Goal: Task Accomplishment & Management: Use online tool/utility

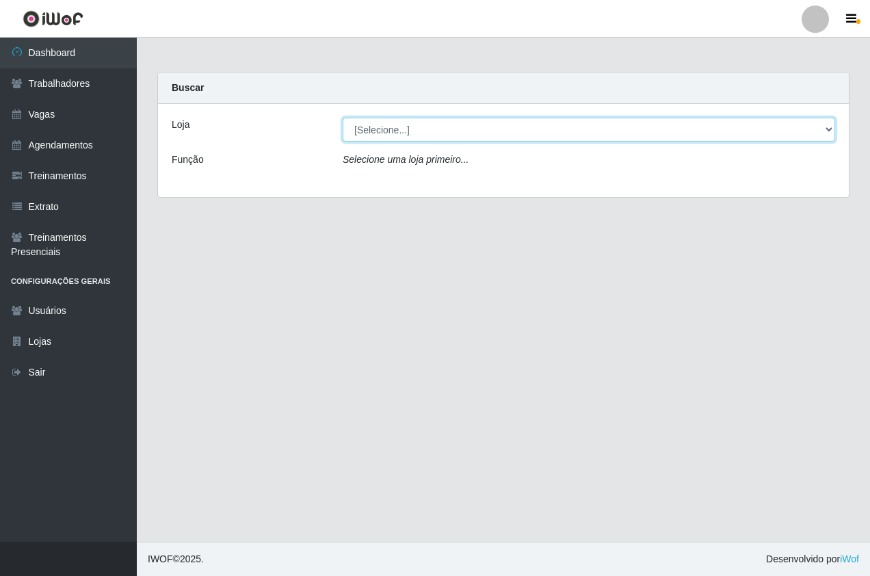
click at [374, 132] on select "[Selecione...] Pizza Nostra" at bounding box center [589, 130] width 493 height 24
select select "337"
click at [343, 118] on select "[Selecione...] Pizza Nostra" at bounding box center [589, 130] width 493 height 24
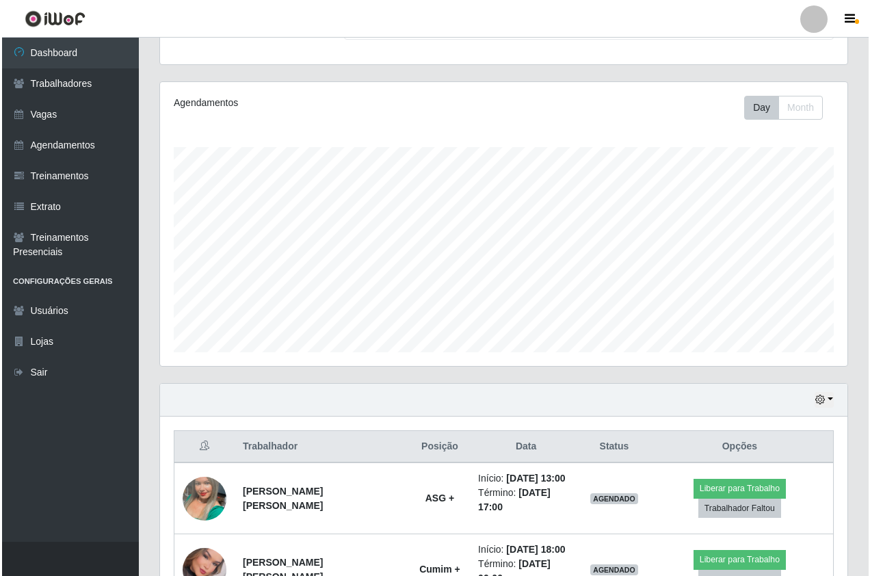
scroll to position [205, 0]
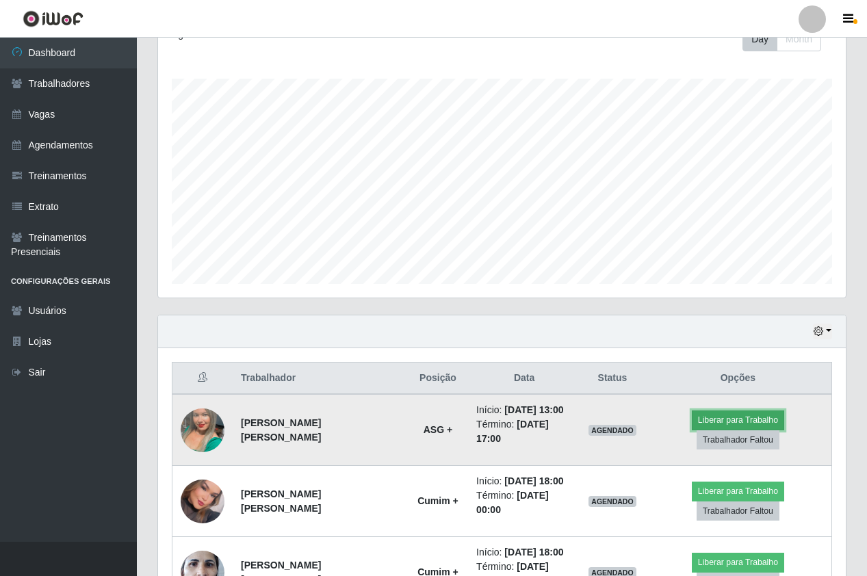
click at [731, 419] on button "Liberar para Trabalho" at bounding box center [738, 420] width 92 height 19
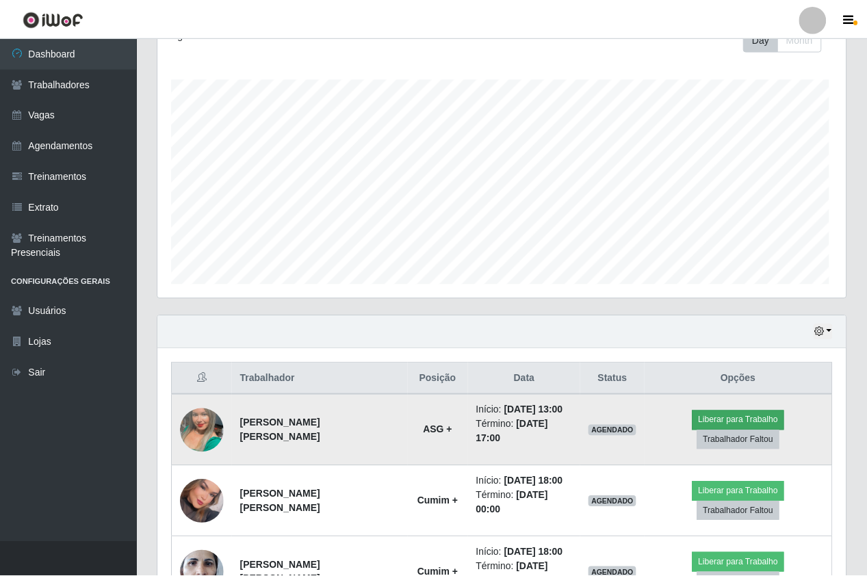
scroll to position [284, 681]
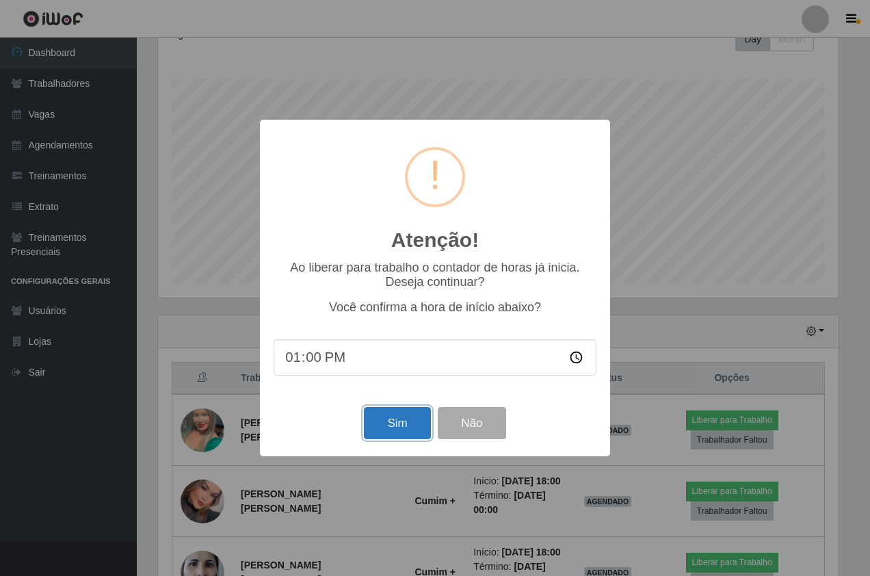
click at [391, 427] on button "Sim" at bounding box center [397, 423] width 66 height 32
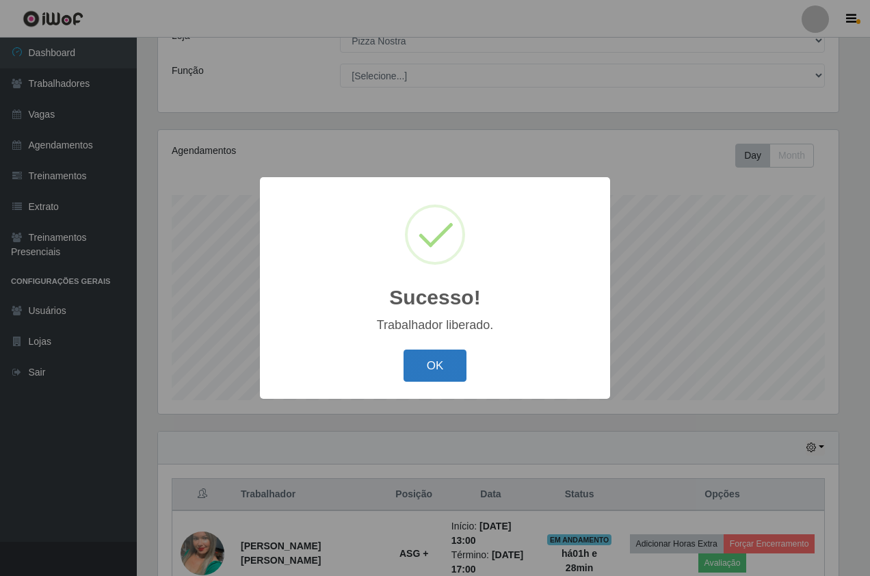
click at [432, 367] on button "OK" at bounding box center [436, 366] width 64 height 32
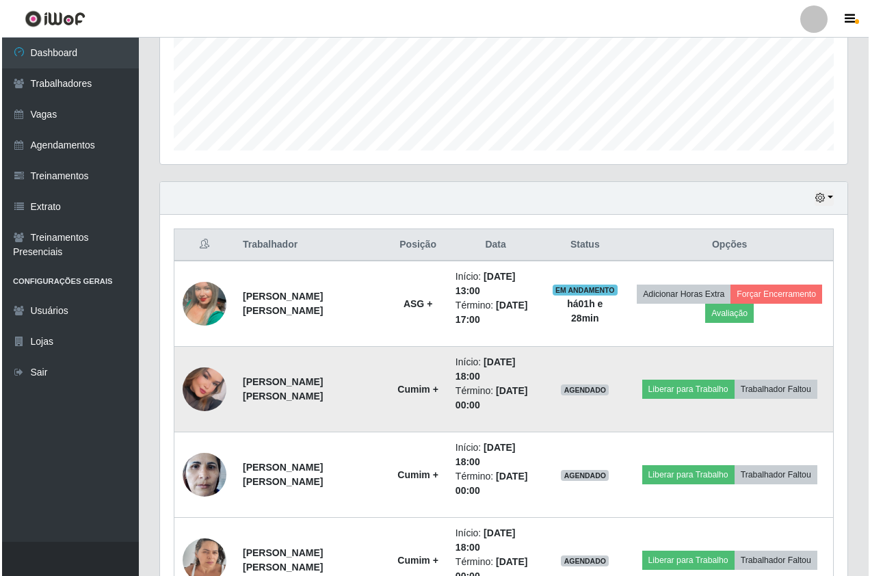
scroll to position [363, 0]
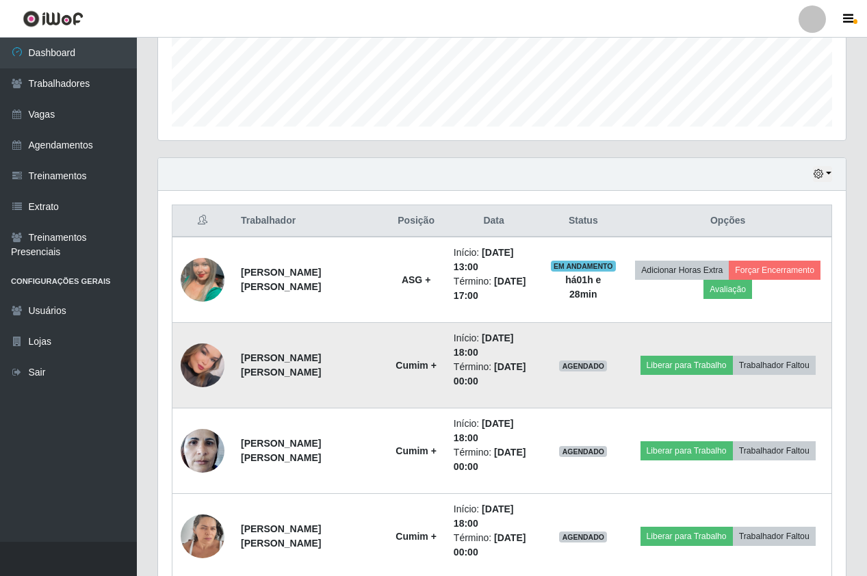
click at [194, 364] on img at bounding box center [203, 366] width 44 height 62
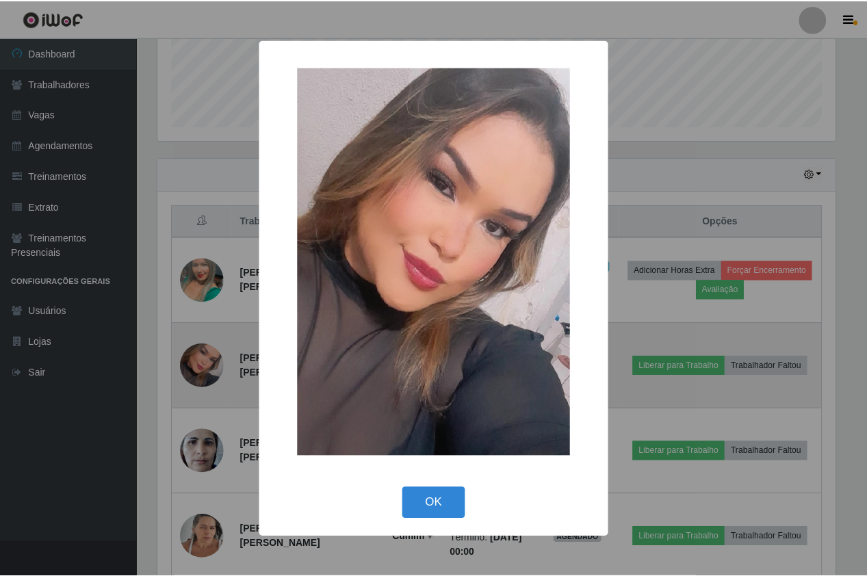
scroll to position [284, 681]
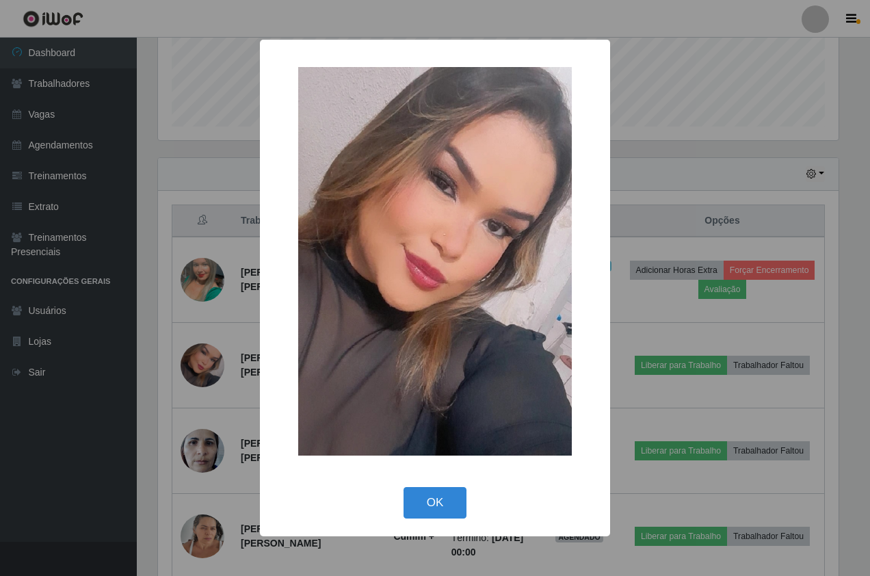
click at [165, 353] on div "× OK Cancel" at bounding box center [435, 288] width 870 height 576
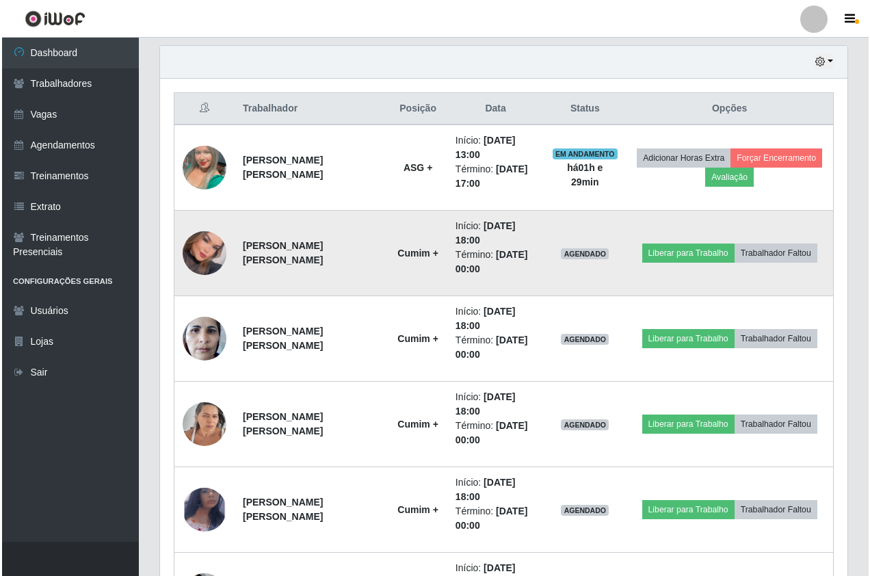
scroll to position [499, 0]
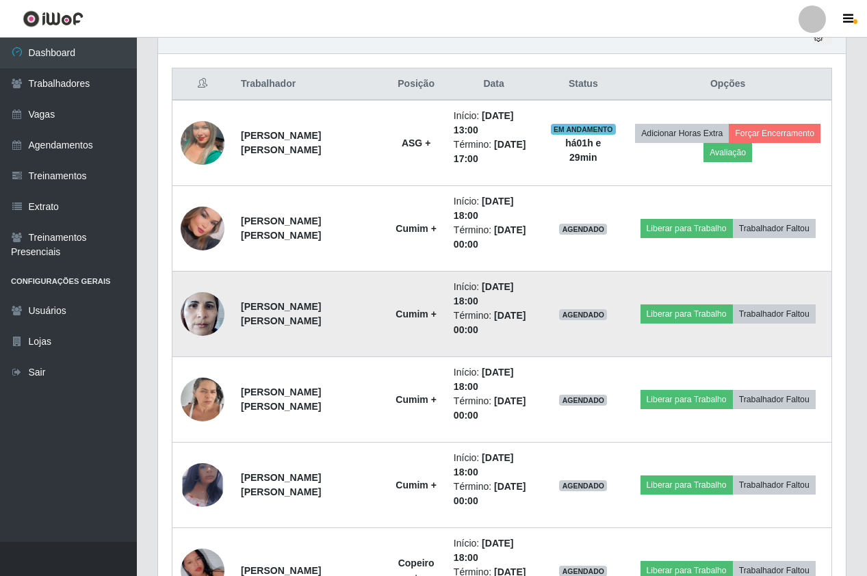
click at [203, 325] on img at bounding box center [203, 314] width 44 height 58
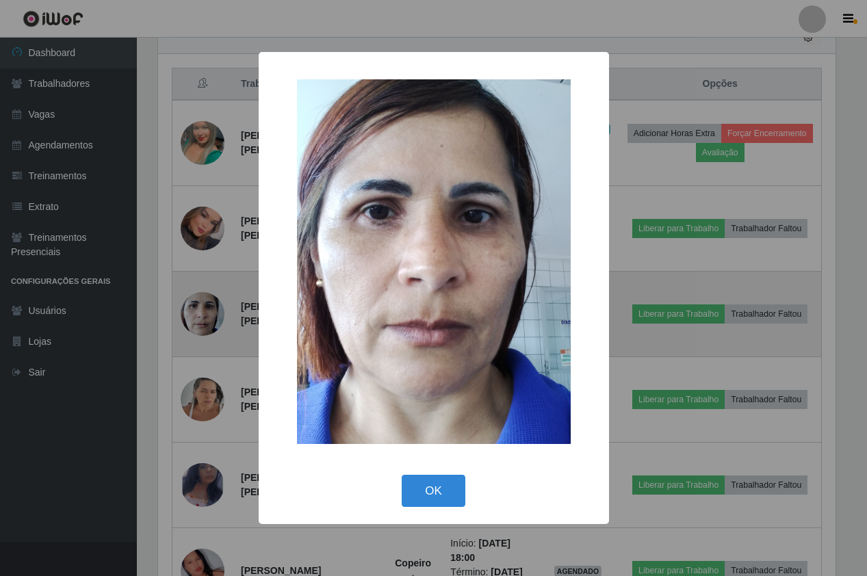
scroll to position [284, 681]
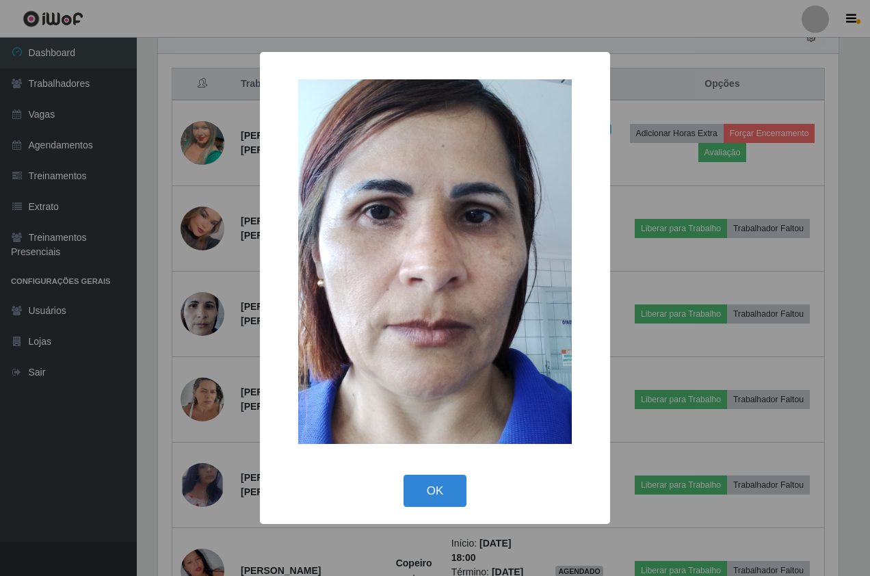
click at [138, 313] on div "× OK Cancel" at bounding box center [435, 288] width 870 height 576
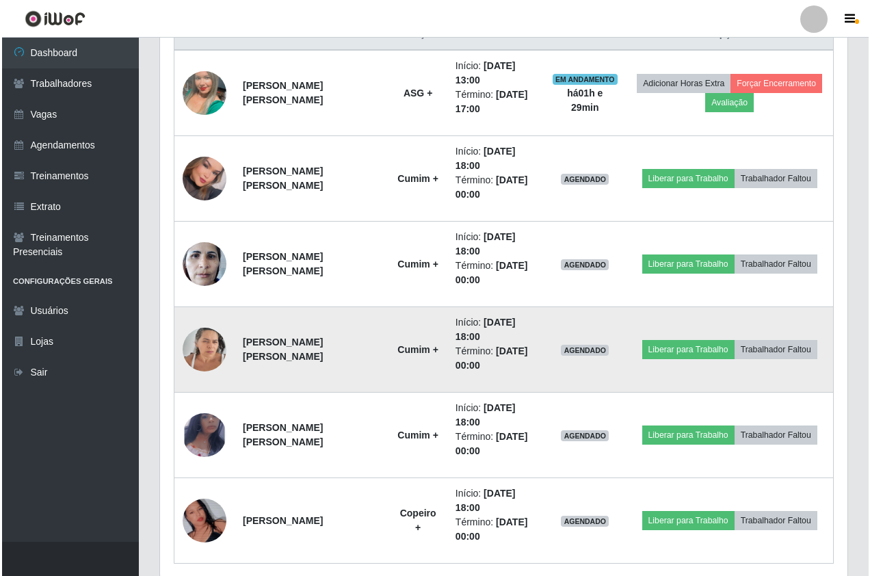
scroll to position [602, 0]
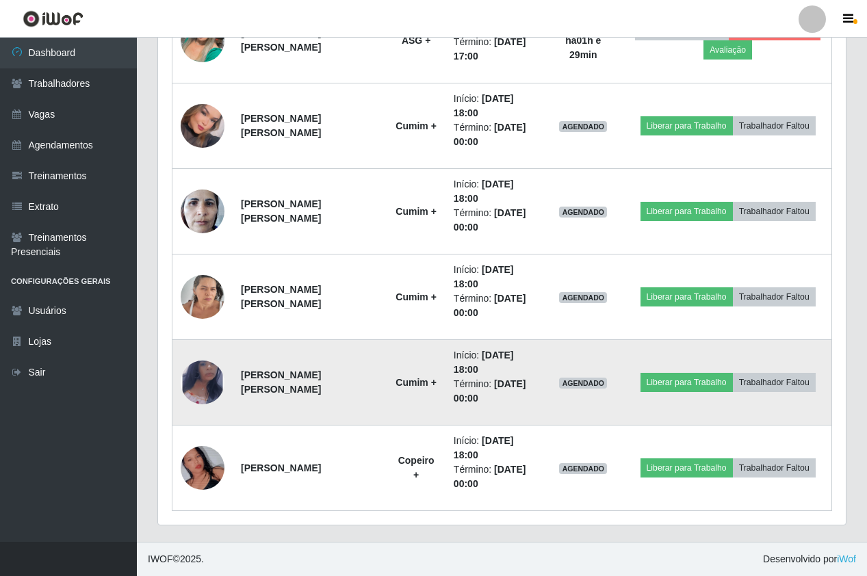
click at [214, 379] on img at bounding box center [203, 382] width 44 height 71
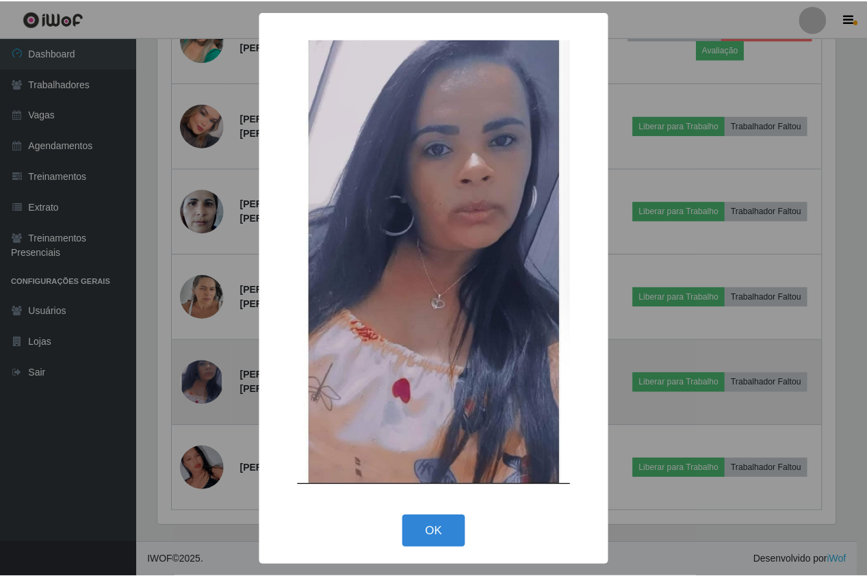
scroll to position [284, 681]
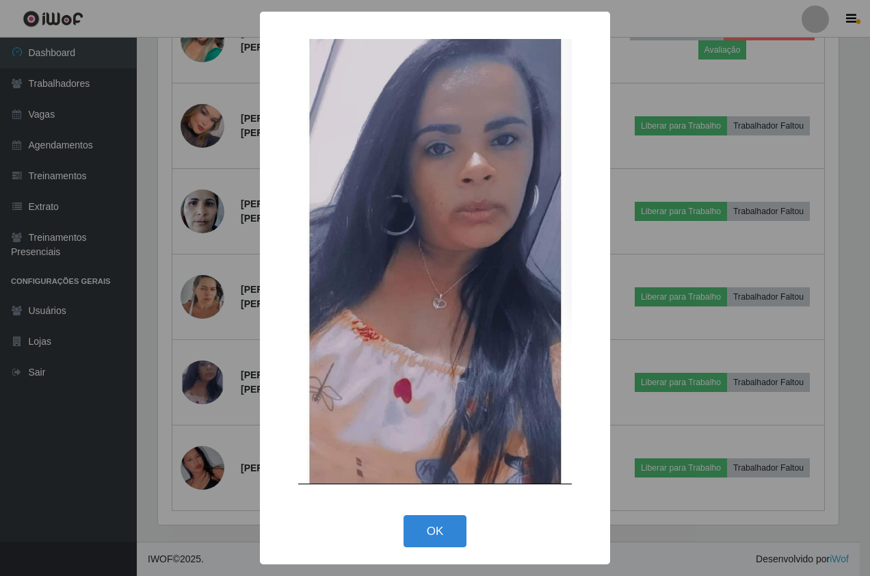
click at [141, 350] on div "× OK Cancel" at bounding box center [435, 288] width 870 height 576
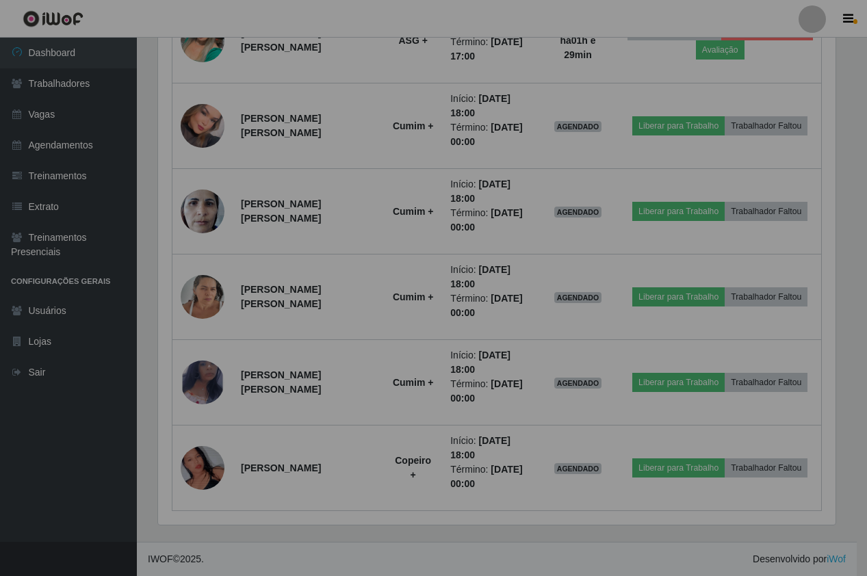
scroll to position [284, 688]
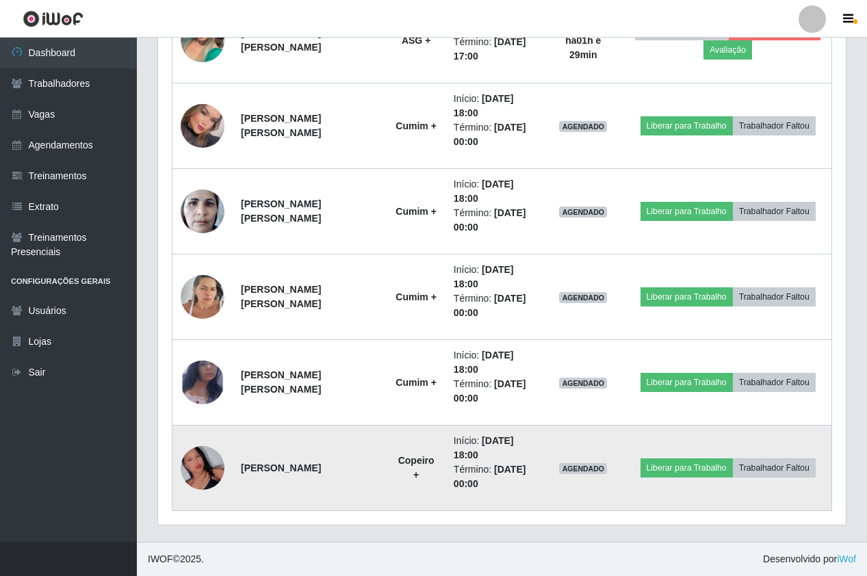
click at [215, 465] on img at bounding box center [203, 468] width 44 height 78
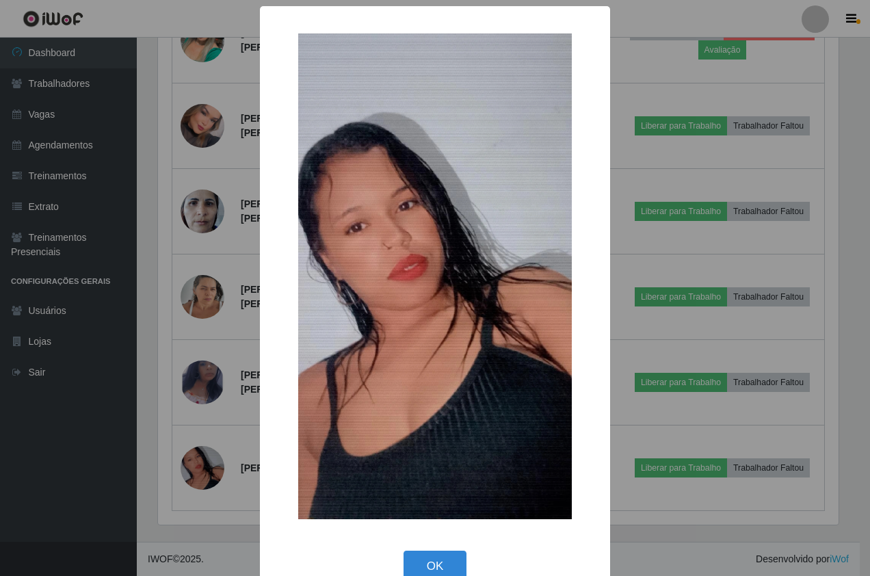
click at [87, 350] on div "× OK Cancel" at bounding box center [435, 288] width 870 height 576
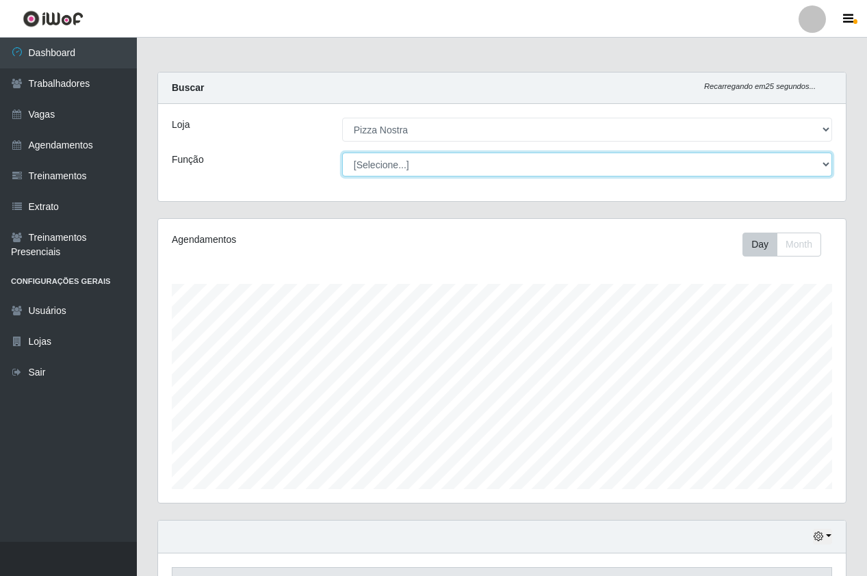
click at [385, 168] on select "[Selecione...] ASG ASG + ASG ++ Auxiliar de Cozinha Auxiliar de Cozinha + Auxil…" at bounding box center [587, 165] width 490 height 24
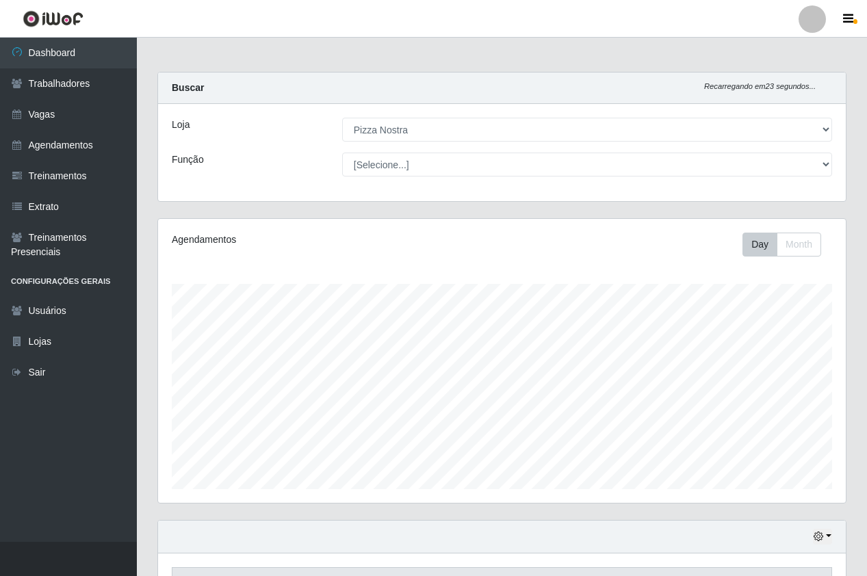
click at [287, 166] on div "Função" at bounding box center [246, 165] width 170 height 24
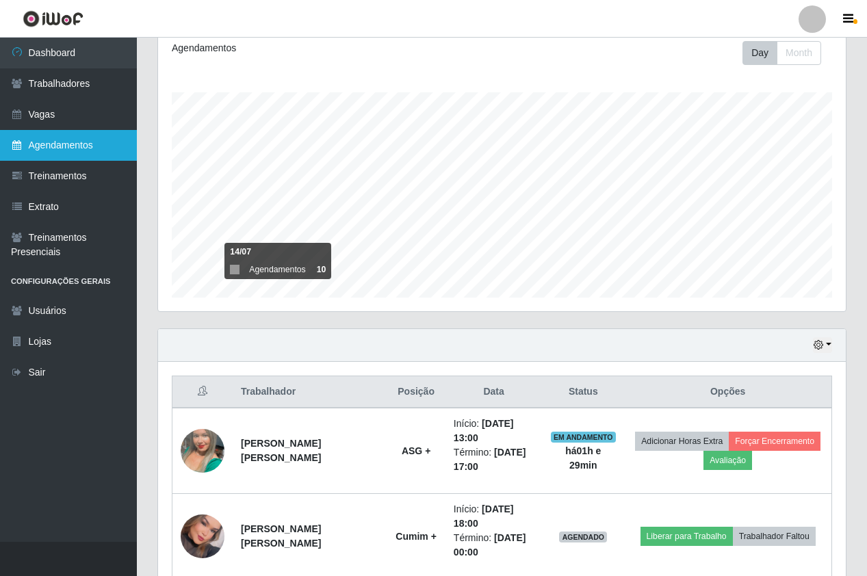
click at [58, 143] on link "Agendamentos" at bounding box center [68, 145] width 137 height 31
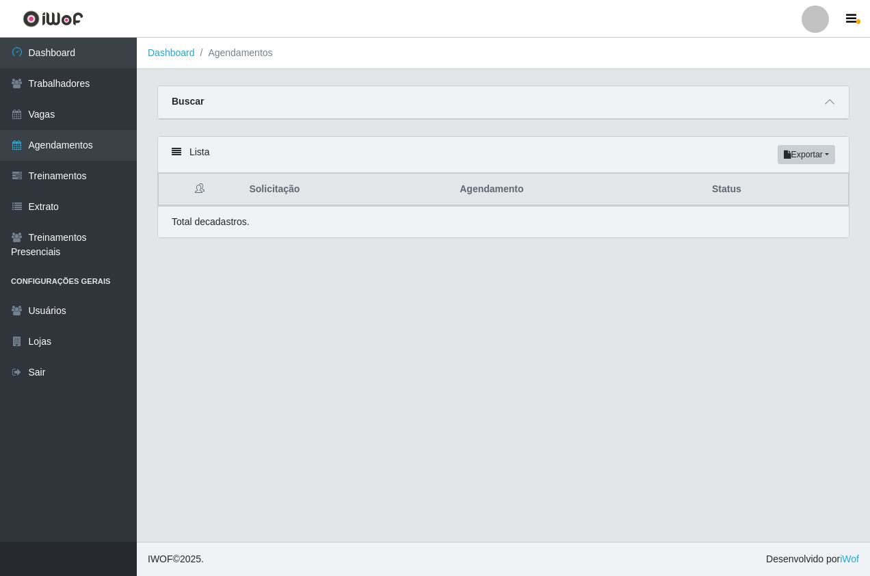
click at [286, 188] on th "Solicitação" at bounding box center [346, 190] width 211 height 32
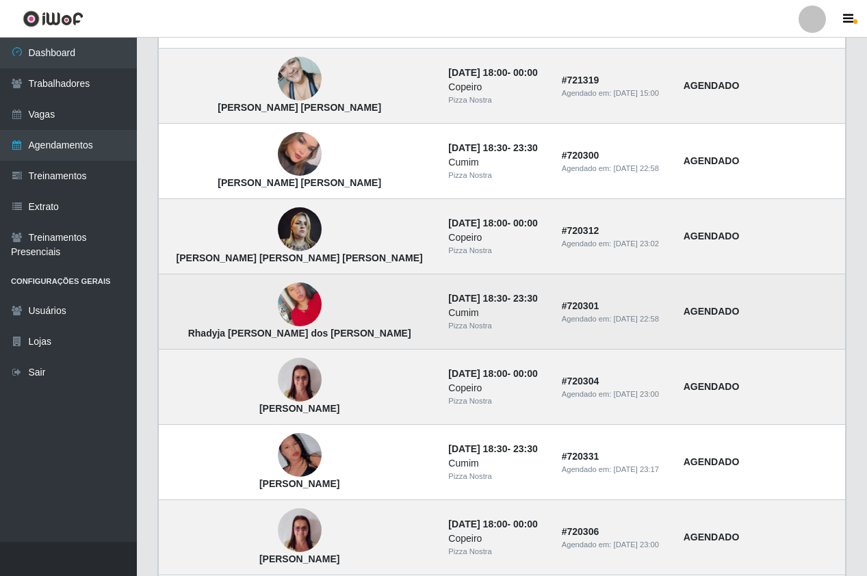
scroll to position [479, 0]
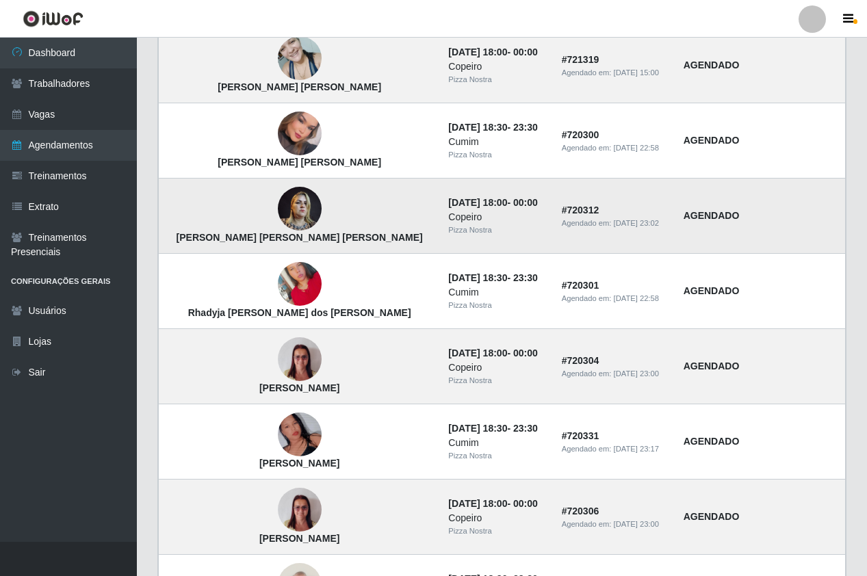
click at [278, 218] on img at bounding box center [300, 209] width 44 height 58
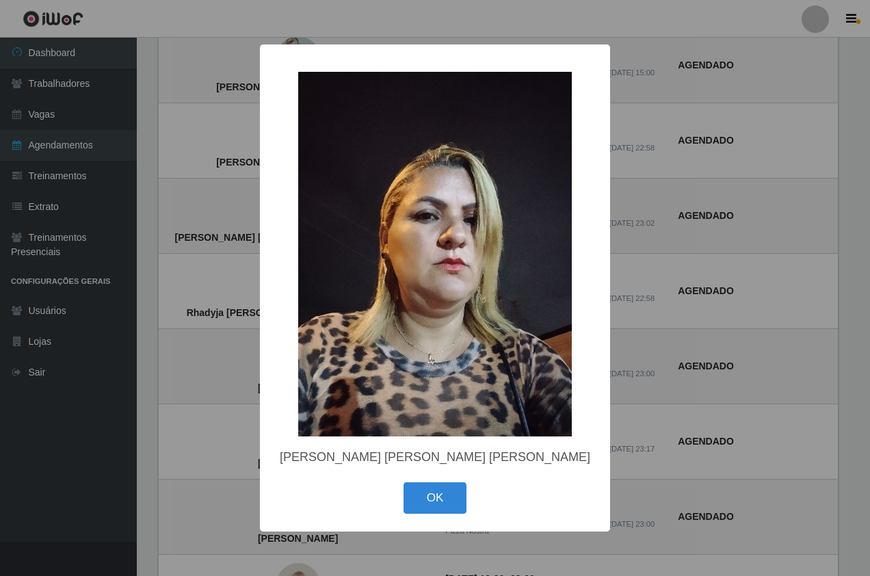
click at [166, 179] on div "× [PERSON_NAME] [PERSON_NAME] [PERSON_NAME] OK Cancel" at bounding box center [435, 288] width 870 height 576
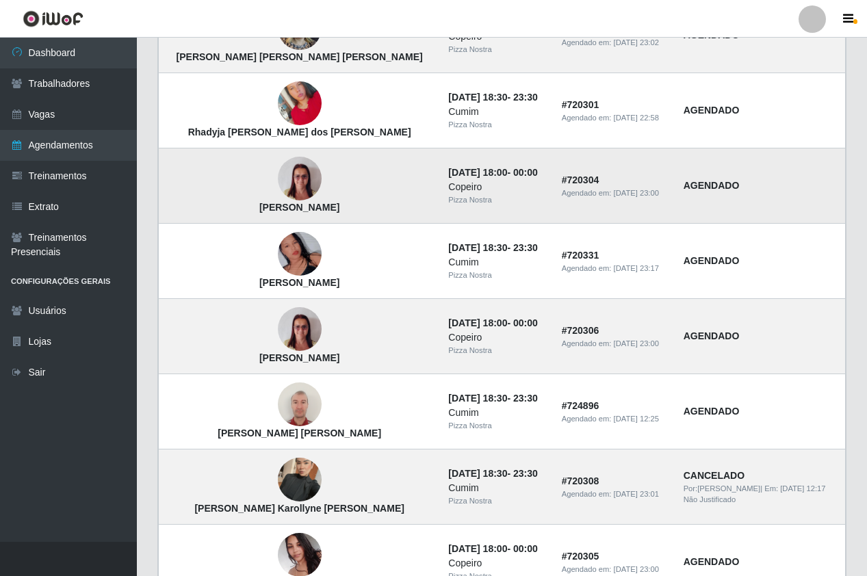
scroll to position [684, 0]
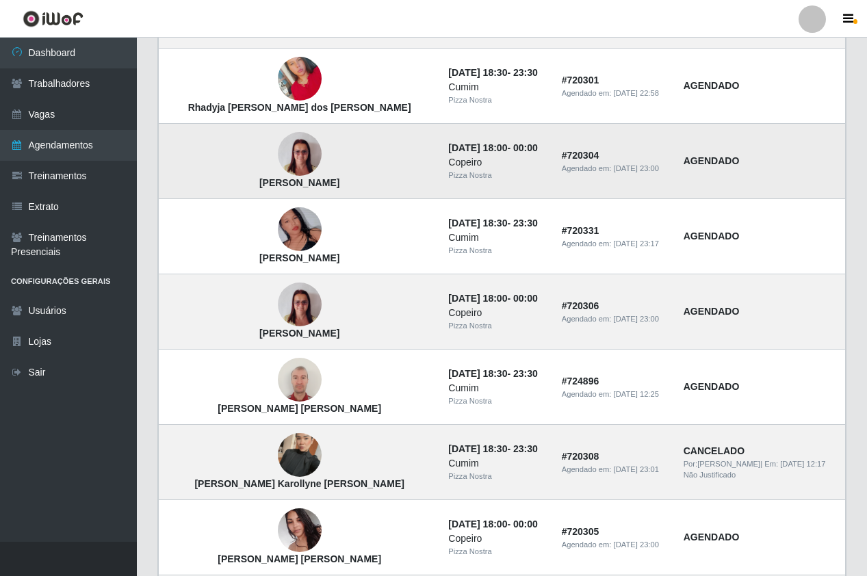
click at [278, 233] on img at bounding box center [300, 230] width 44 height 78
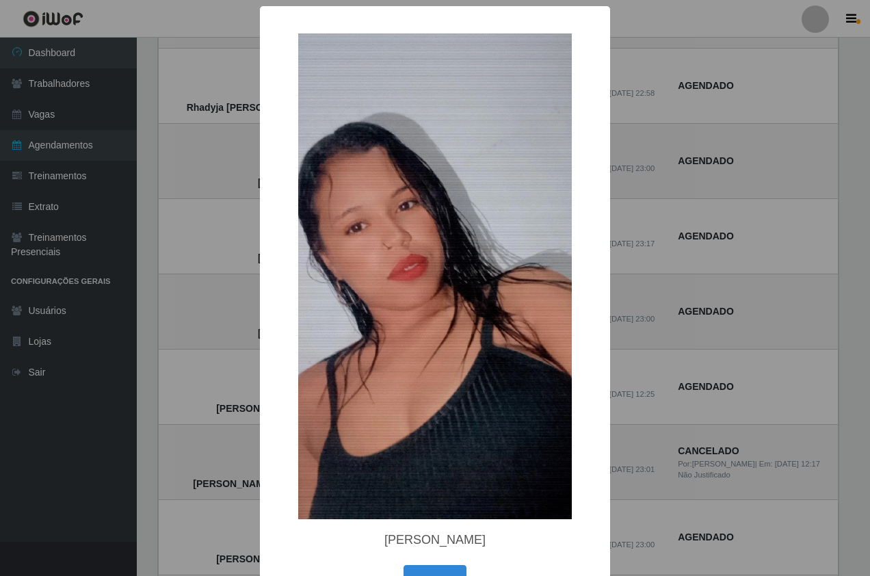
click at [161, 196] on div "× [PERSON_NAME] OK Cancel" at bounding box center [435, 288] width 870 height 576
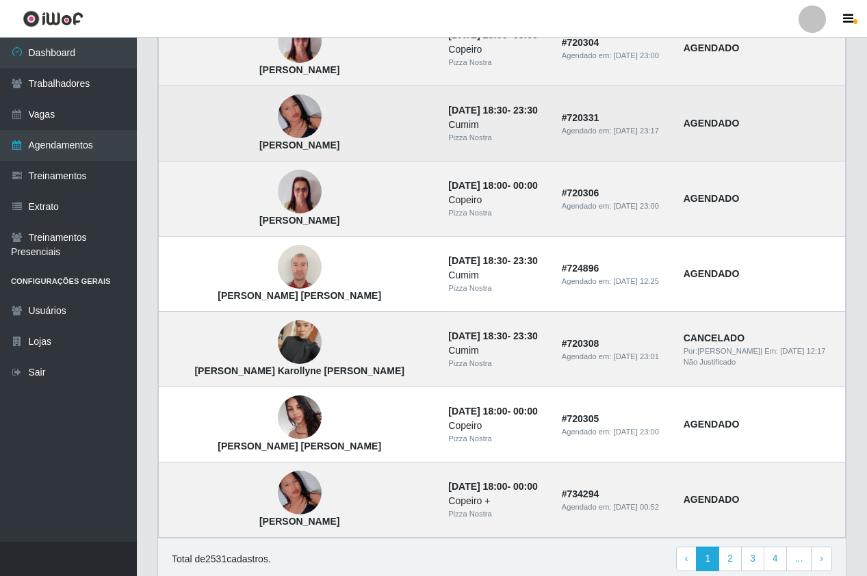
scroll to position [821, 0]
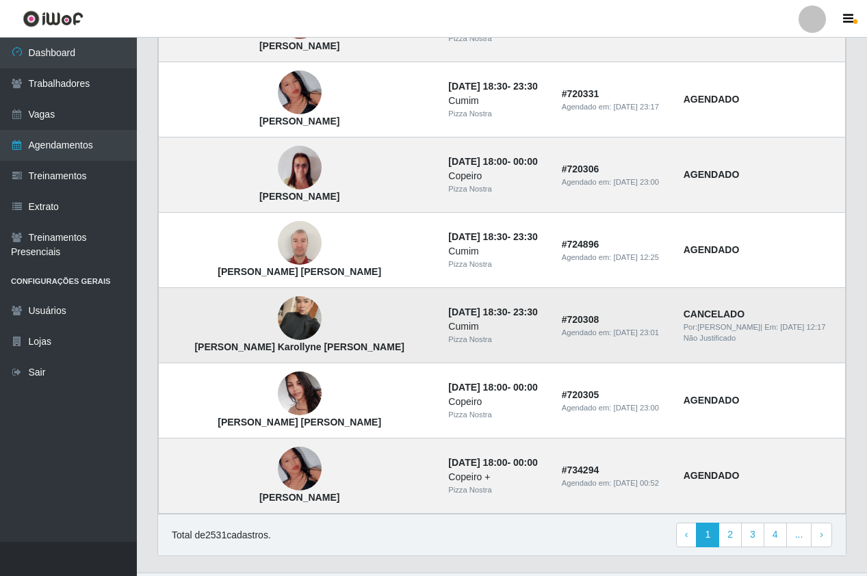
click at [278, 320] on img at bounding box center [300, 319] width 44 height 78
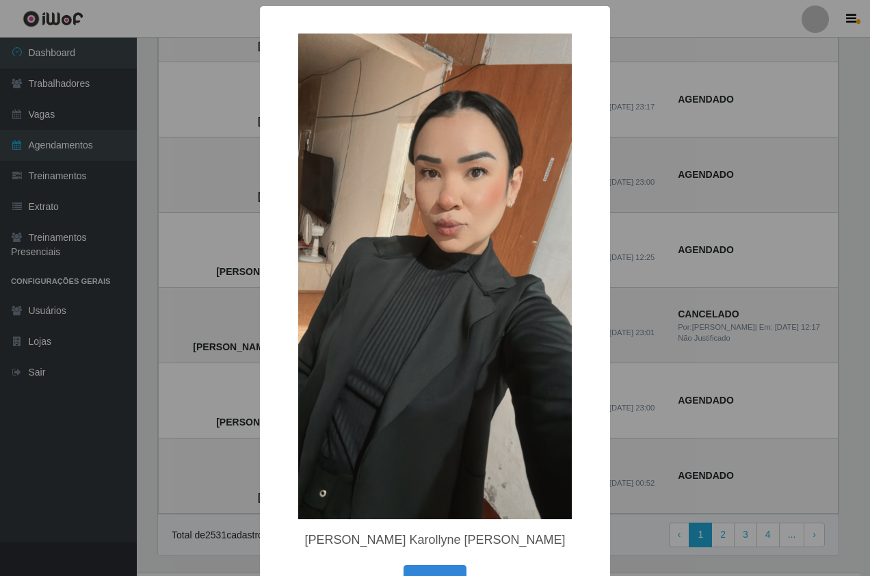
drag, startPoint x: 124, startPoint y: 259, endPoint x: 138, endPoint y: 261, distance: 14.6
click at [127, 259] on div "× [PERSON_NAME] Karollyne [PERSON_NAME] OK Cancel" at bounding box center [435, 288] width 870 height 576
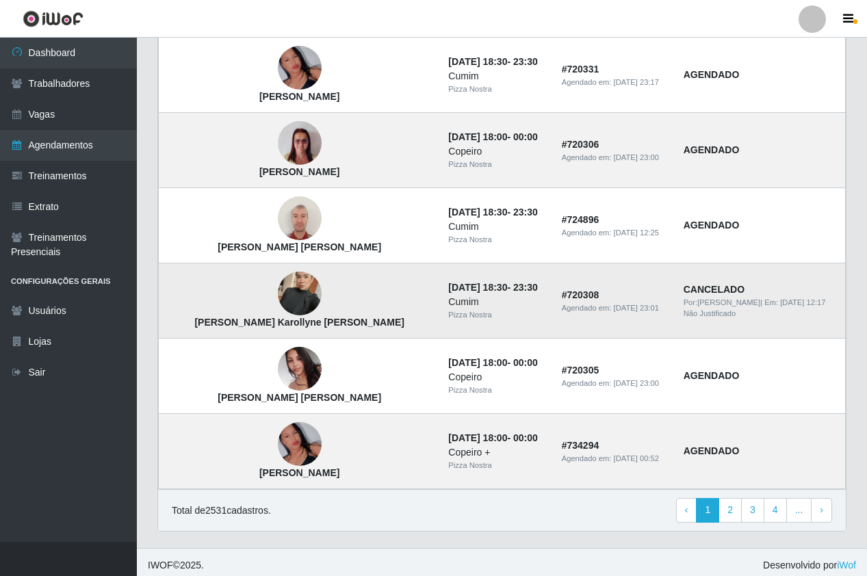
scroll to position [853, 0]
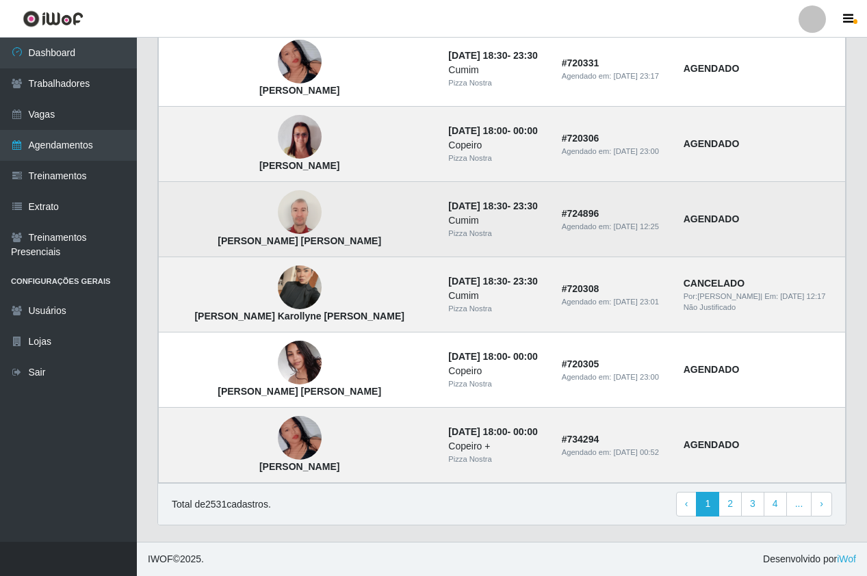
click at [278, 217] on img at bounding box center [300, 212] width 44 height 58
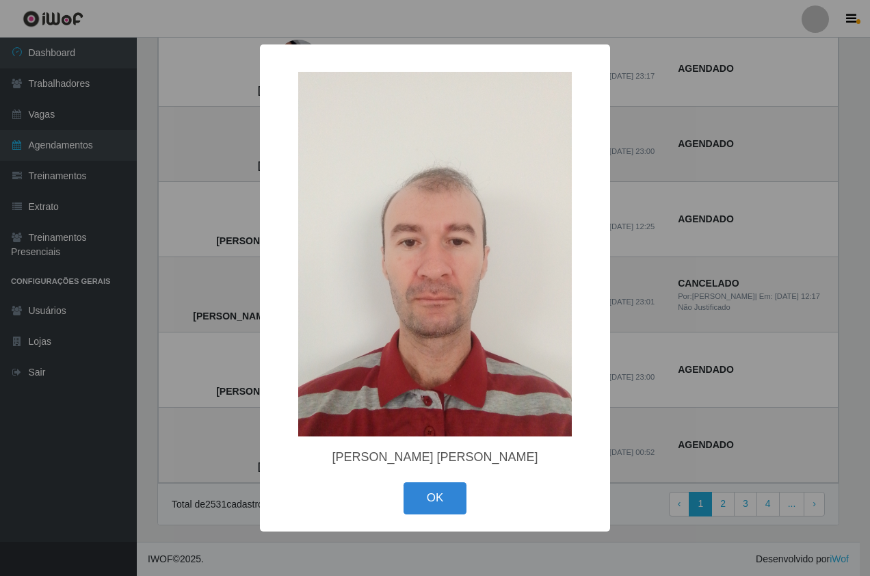
click at [157, 211] on div "× [PERSON_NAME] [PERSON_NAME] OK Cancel" at bounding box center [435, 288] width 870 height 576
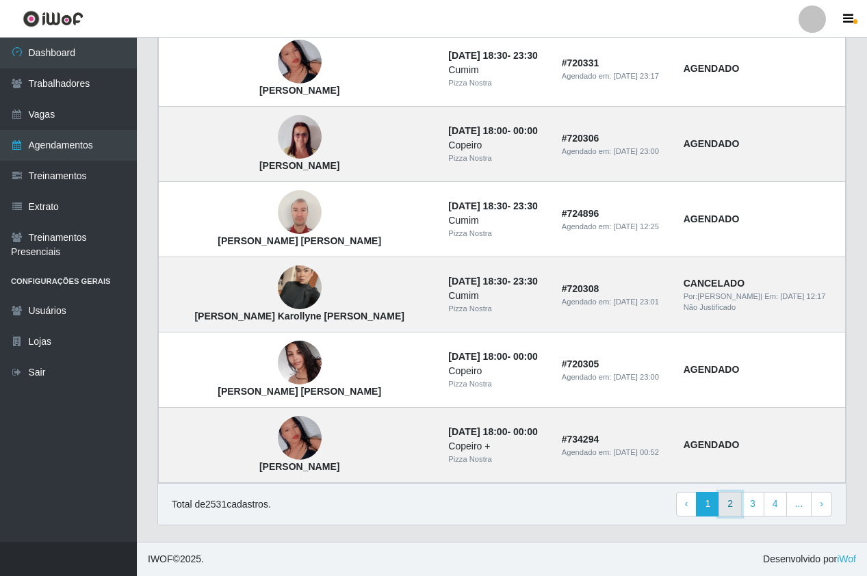
click at [734, 501] on link "2" at bounding box center [729, 504] width 23 height 25
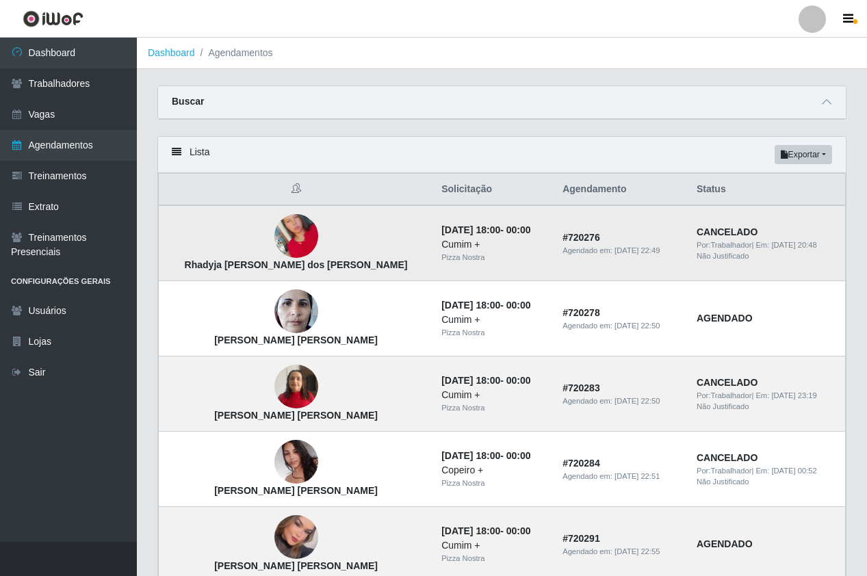
click at [274, 231] on img at bounding box center [296, 237] width 44 height 78
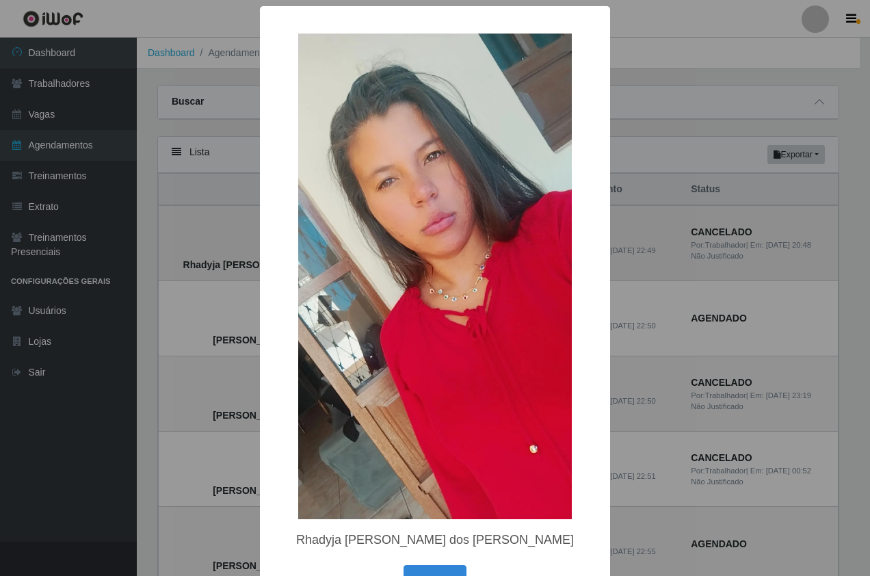
click at [266, 231] on div "× Rhadyja Julia dos Santos Silva Oliveira OK Cancel" at bounding box center [435, 310] width 350 height 608
click at [140, 229] on div "× Rhadyja Julia dos Santos Silva Oliveira OK Cancel" at bounding box center [435, 288] width 870 height 576
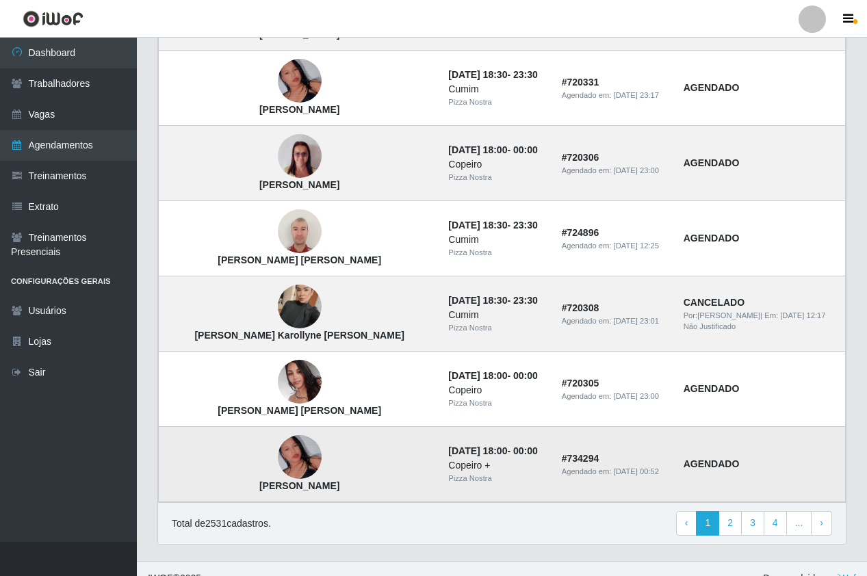
scroll to position [853, 0]
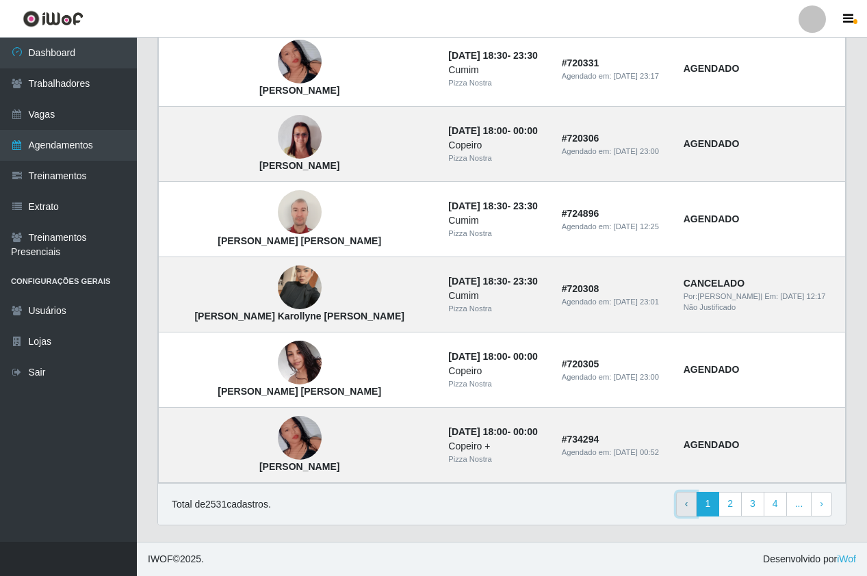
click at [681, 512] on link "‹ Previous" at bounding box center [686, 504] width 21 height 25
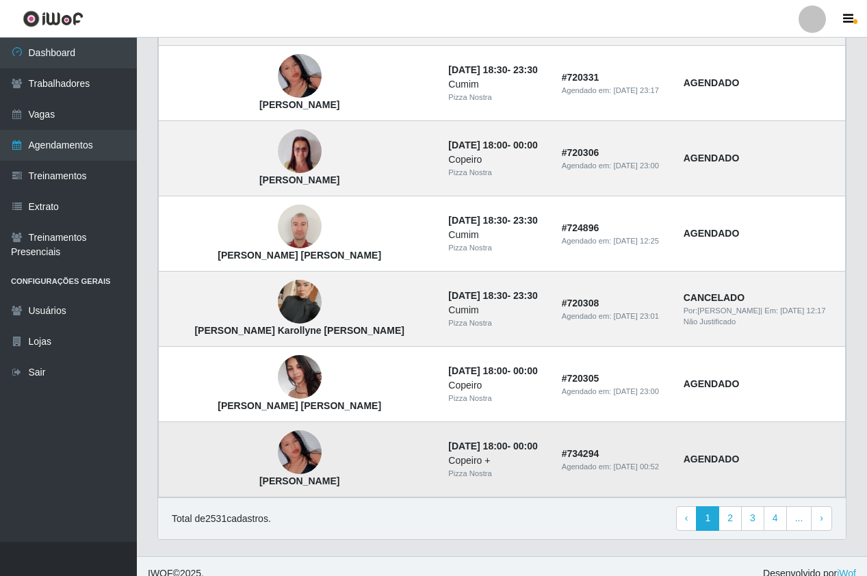
scroll to position [853, 0]
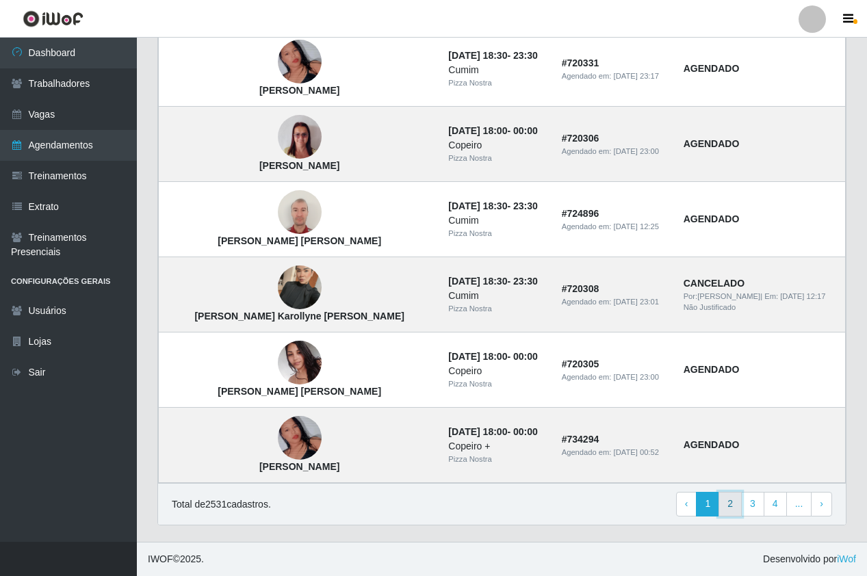
click at [732, 501] on link "2" at bounding box center [729, 504] width 23 height 25
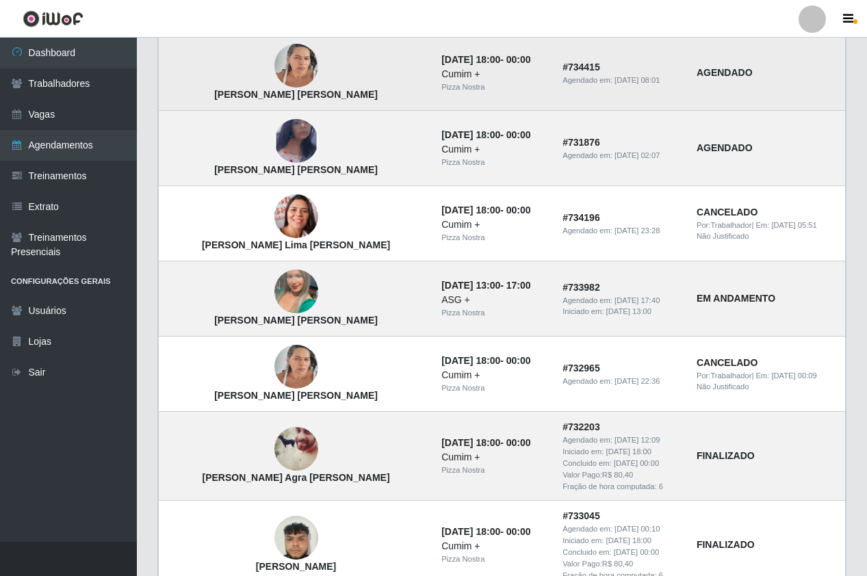
scroll to position [547, 0]
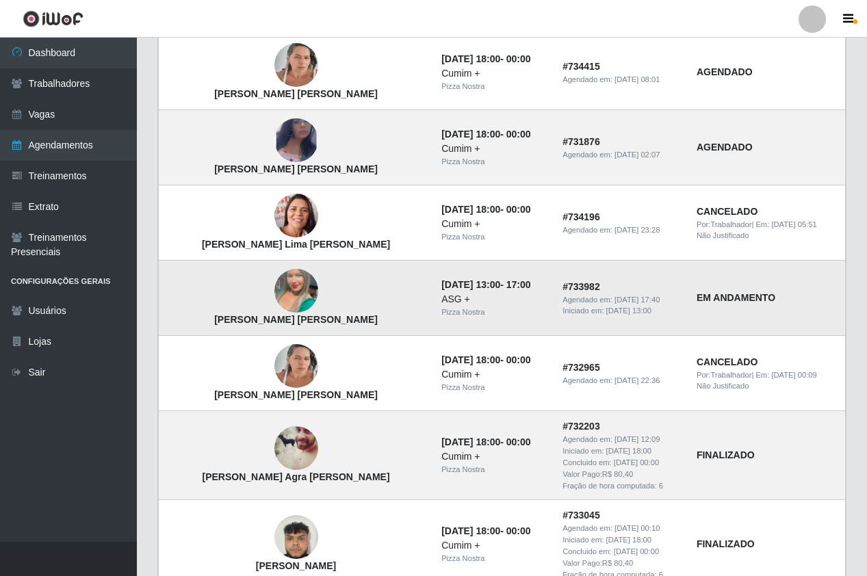
click at [500, 300] on div "ASG +" at bounding box center [493, 299] width 105 height 14
click at [274, 299] on img at bounding box center [296, 291] width 44 height 78
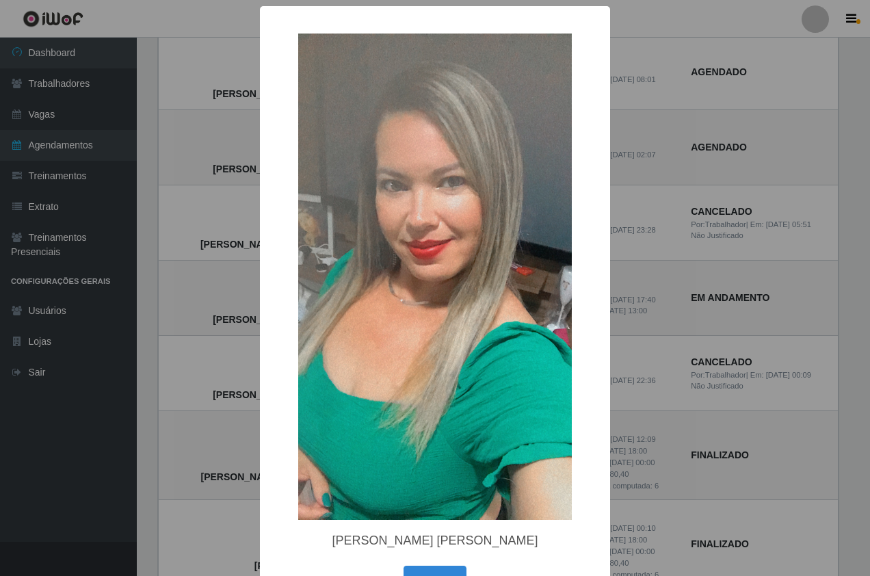
click at [374, 274] on img at bounding box center [435, 277] width 274 height 486
click at [441, 252] on img at bounding box center [435, 277] width 274 height 486
click at [729, 224] on div "× Luciene Lima Da Silva OK Cancel" at bounding box center [435, 288] width 870 height 576
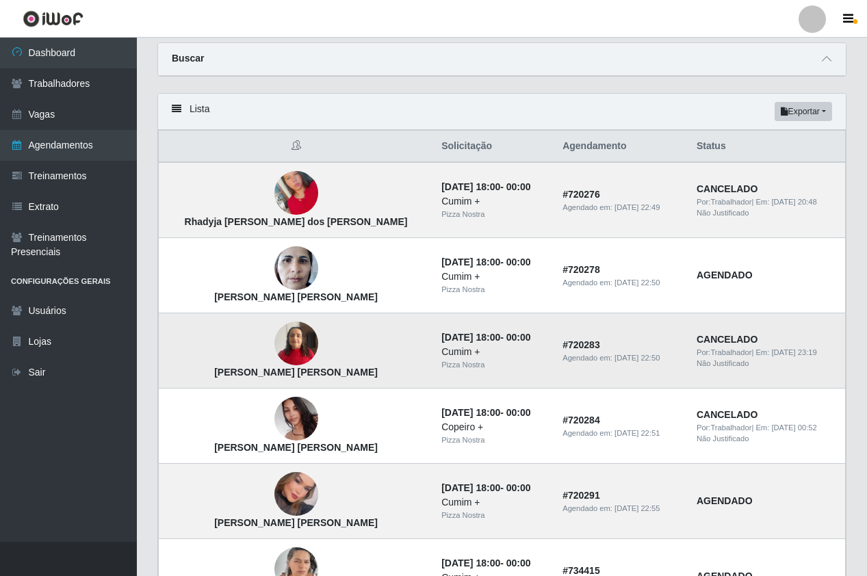
scroll to position [0, 0]
